Goal: Find specific page/section: Find specific page/section

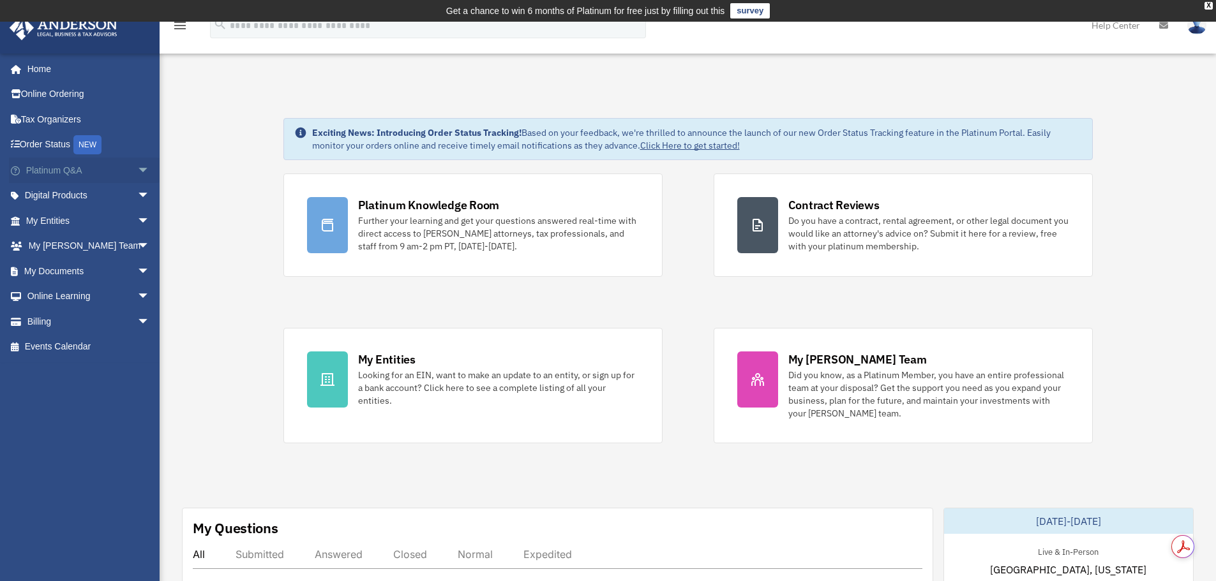
click at [137, 174] on span "arrow_drop_down" at bounding box center [150, 171] width 26 height 26
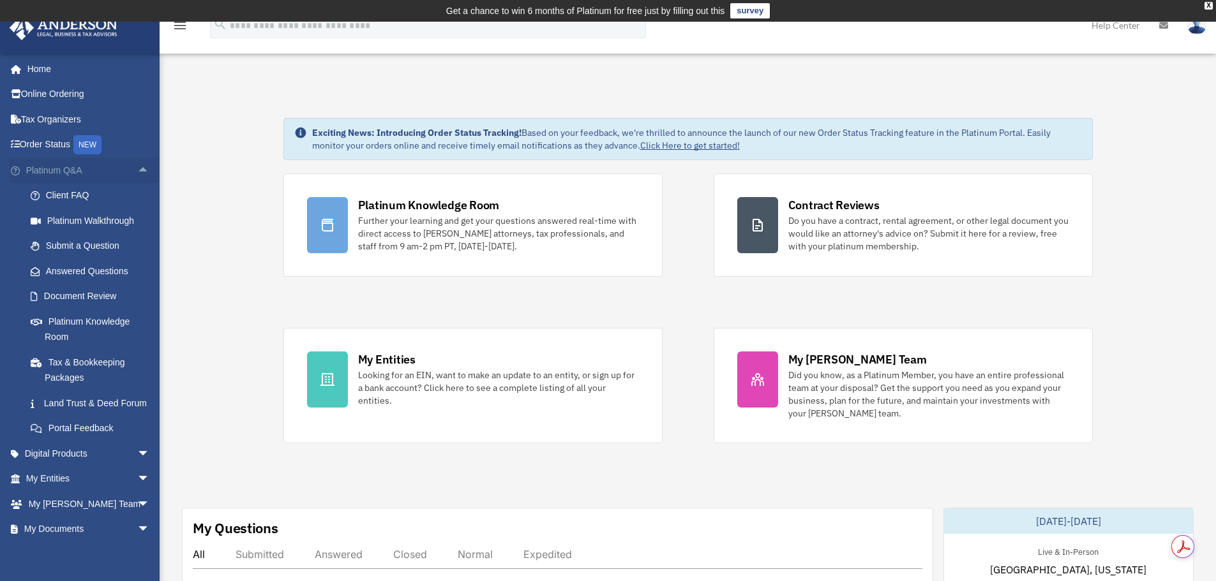
click at [137, 174] on span "arrow_drop_up" at bounding box center [150, 171] width 26 height 26
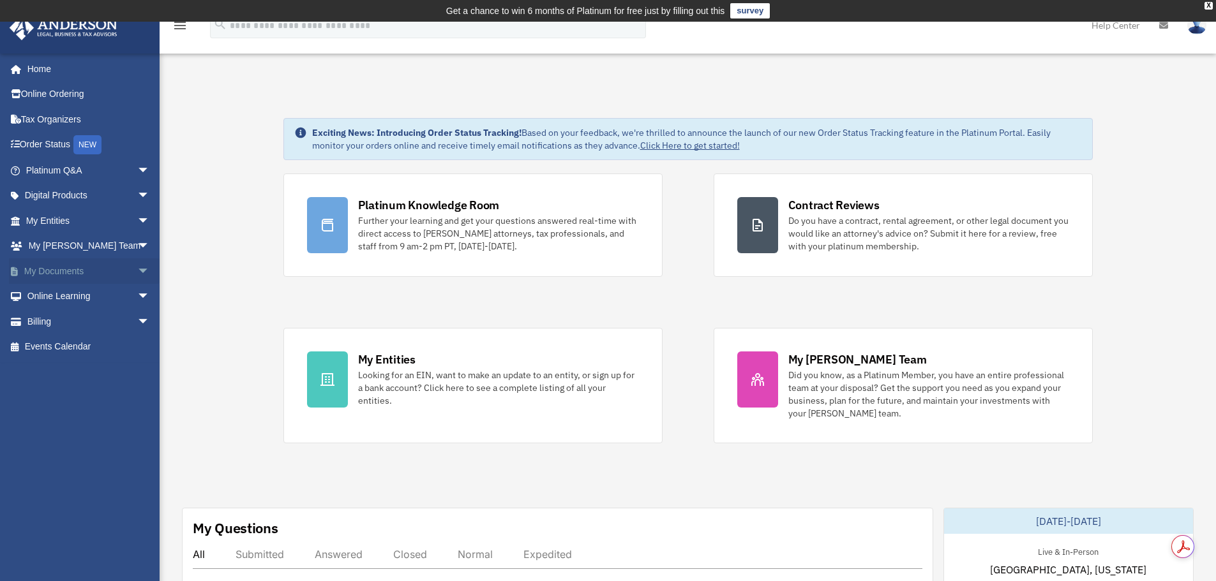
click at [137, 266] on span "arrow_drop_down" at bounding box center [150, 271] width 26 height 26
click at [80, 302] on link "Box" at bounding box center [93, 297] width 151 height 26
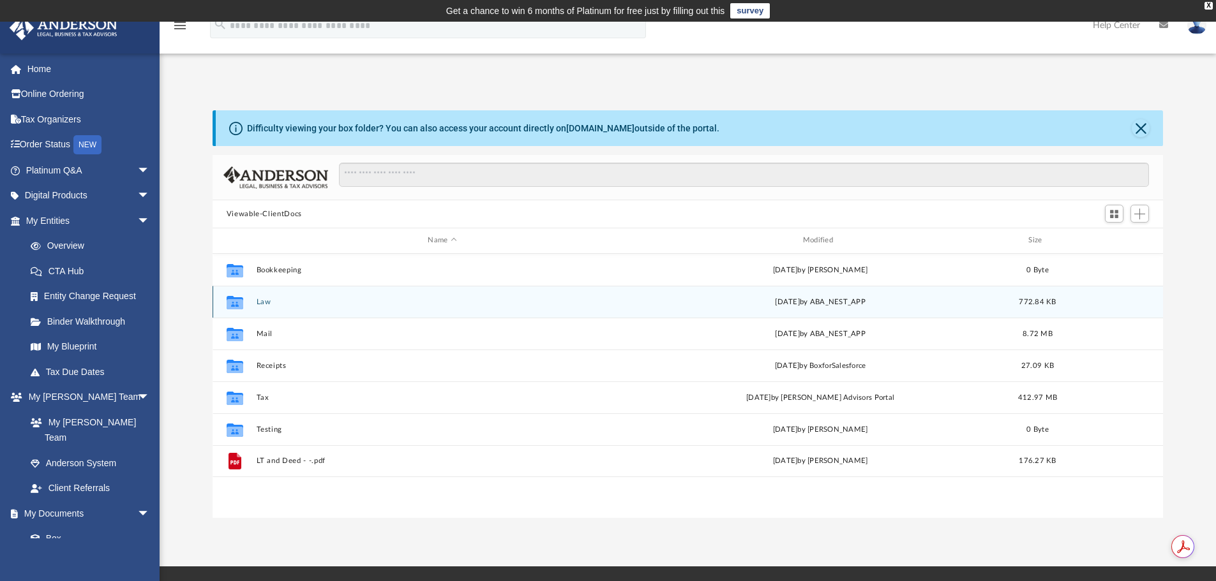
scroll to position [281, 940]
